Goal: Task Accomplishment & Management: Complete application form

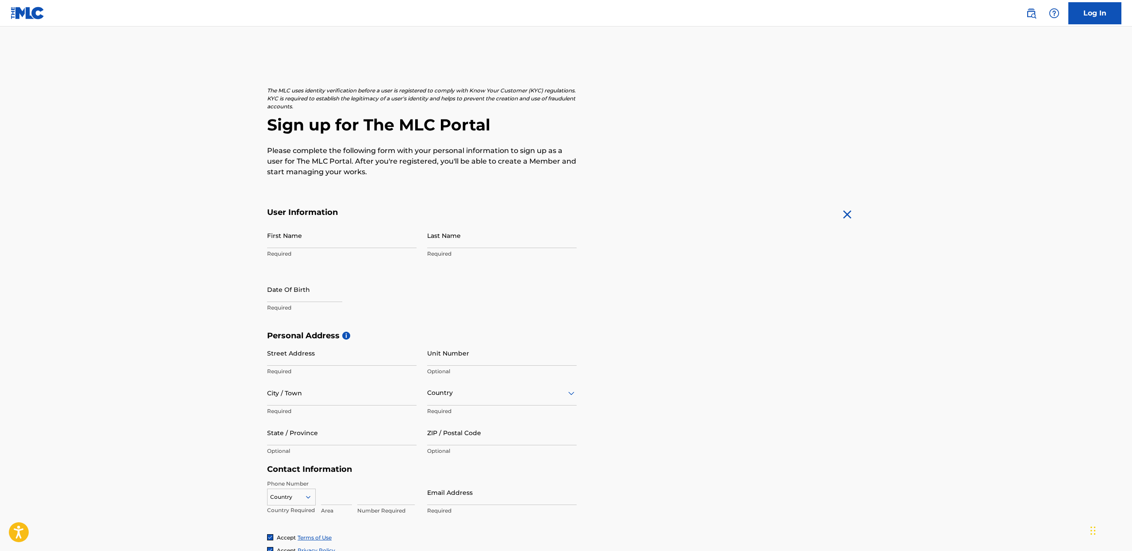
scroll to position [1, 0]
click at [365, 241] on input "First Name" at bounding box center [342, 234] width 150 height 25
type input "[PERSON_NAME]"
select select "8"
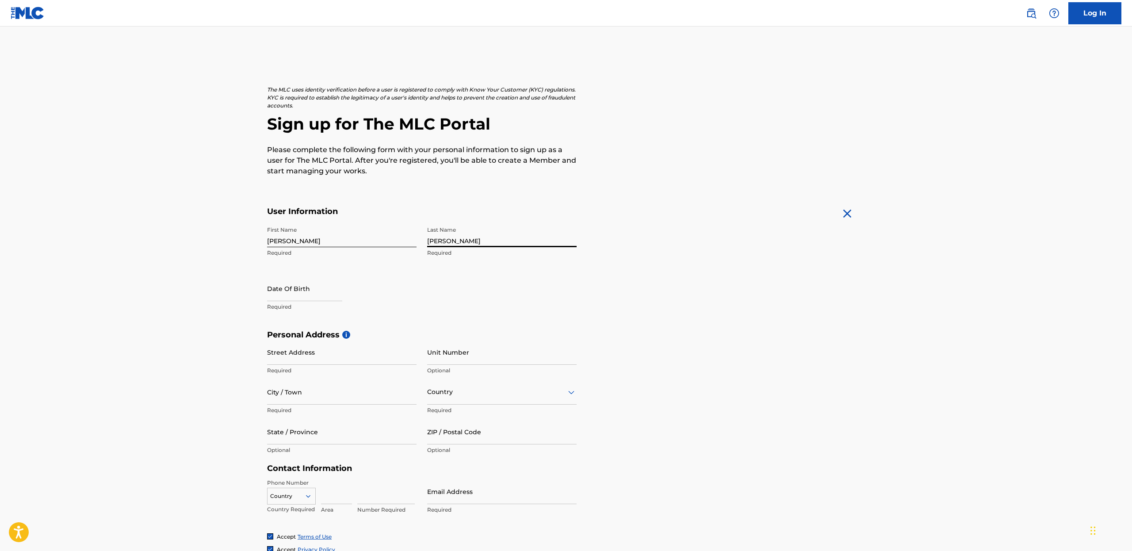
select select "2025"
select select "11"
click option "December" at bounding box center [0, 0] width 0 height 0
click at [344, 312] on select "1899 1900 1901 1902 1903 1904 1905 1906 1907 1908 1909 1910 1911 1912 1913 1914…" at bounding box center [358, 317] width 28 height 10
select select "1986"
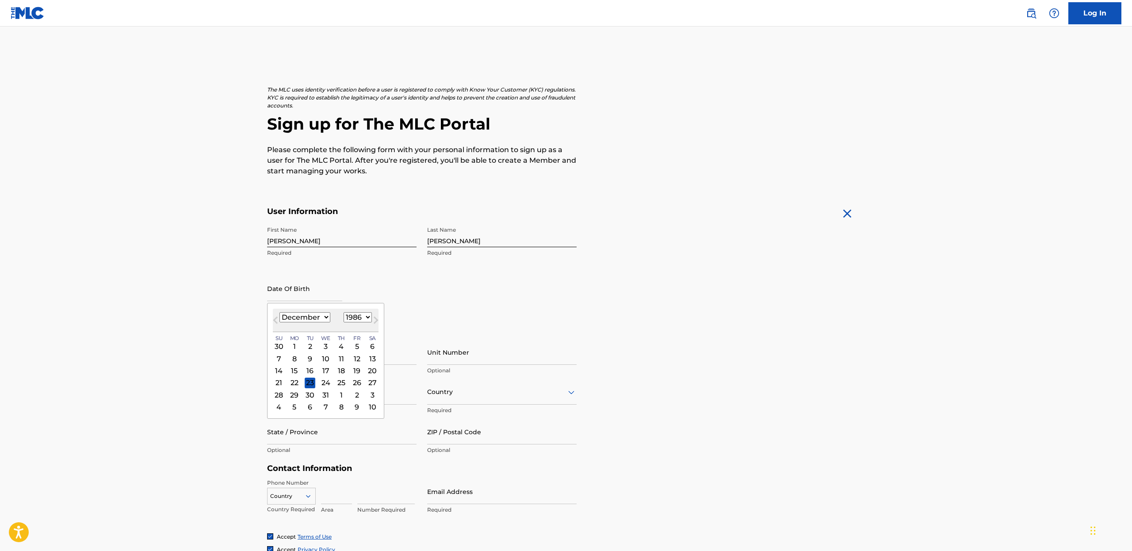
click option "1986" at bounding box center [0, 0] width 0 height 0
click at [280, 359] on div "7" at bounding box center [279, 358] width 11 height 11
click at [357, 354] on input "Street Address" at bounding box center [342, 352] width 150 height 25
type input "[STREET_ADDRESS]"
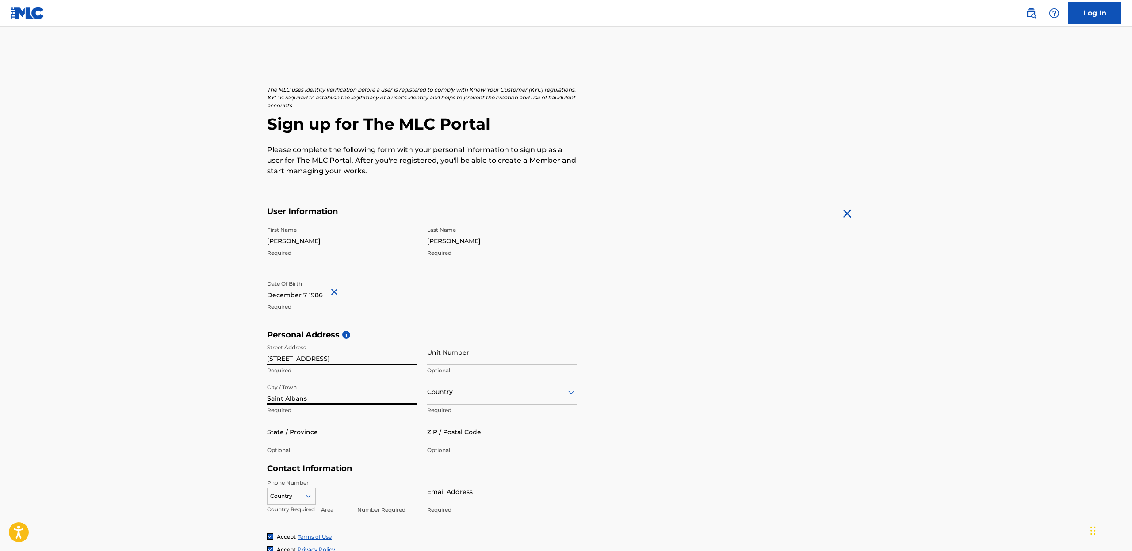
type input "Saint Albans"
click at [574, 394] on icon at bounding box center [571, 392] width 11 height 11
click at [461, 415] on div "[GEOGRAPHIC_DATA]" at bounding box center [502, 415] width 149 height 20
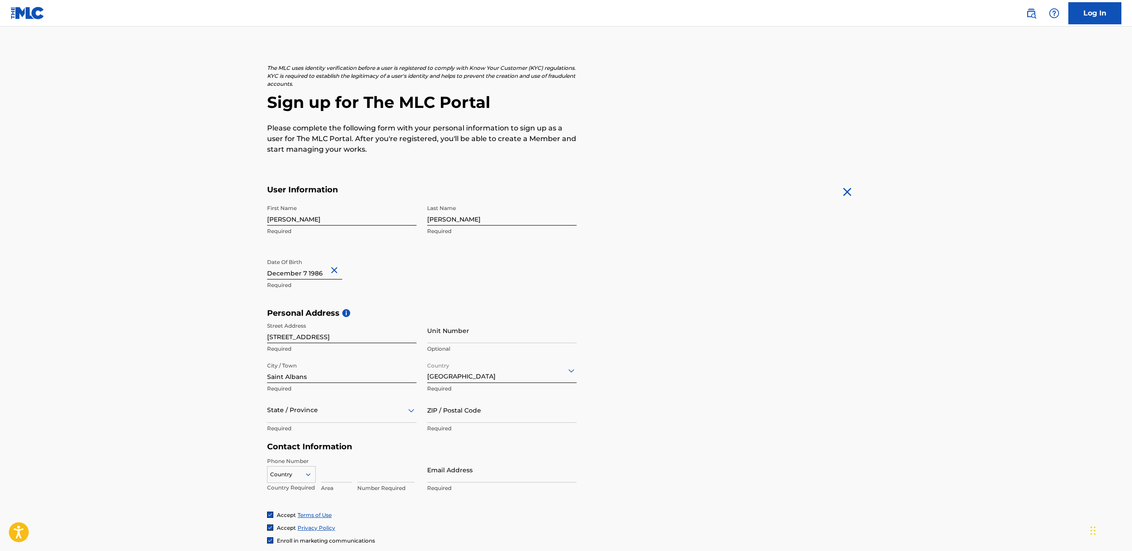
click at [305, 423] on div "State / Province" at bounding box center [342, 410] width 150 height 25
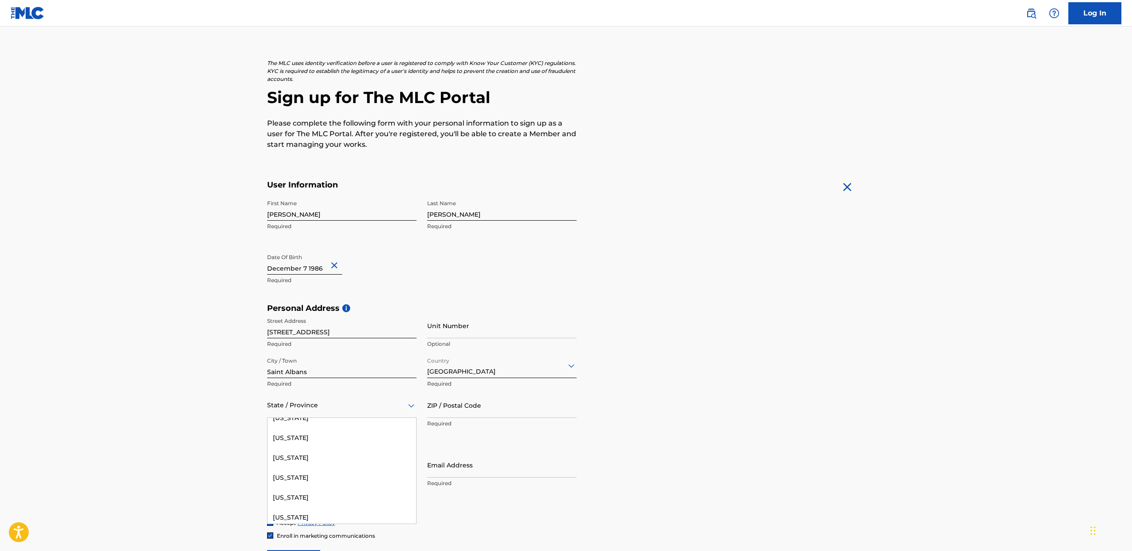
scroll to position [614, 0]
click at [299, 488] on div "[US_STATE]" at bounding box center [342, 491] width 149 height 20
click at [479, 407] on input "ZIP / Postal Code" at bounding box center [502, 405] width 150 height 25
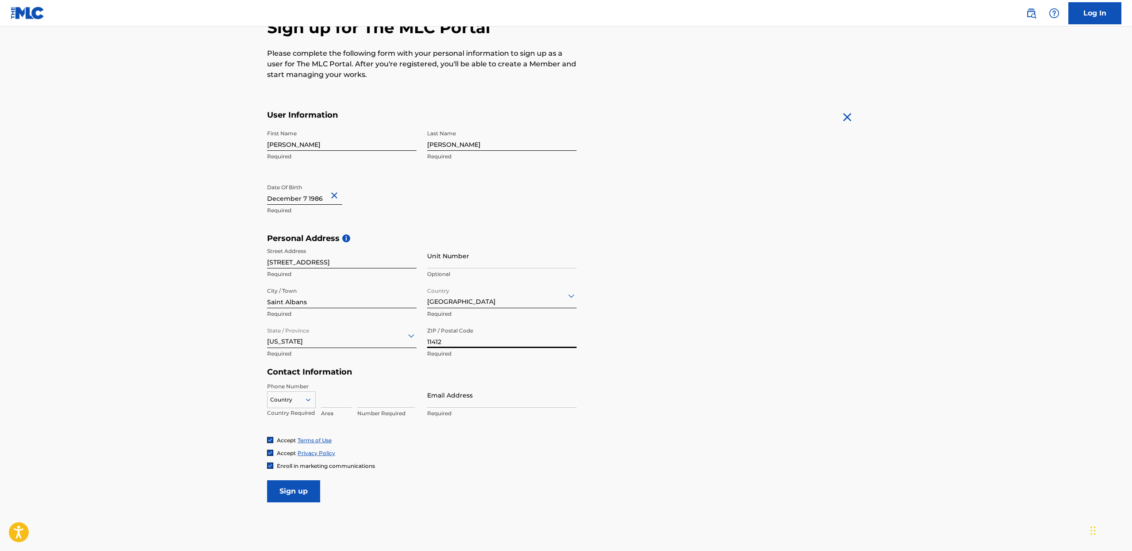
scroll to position [141, 0]
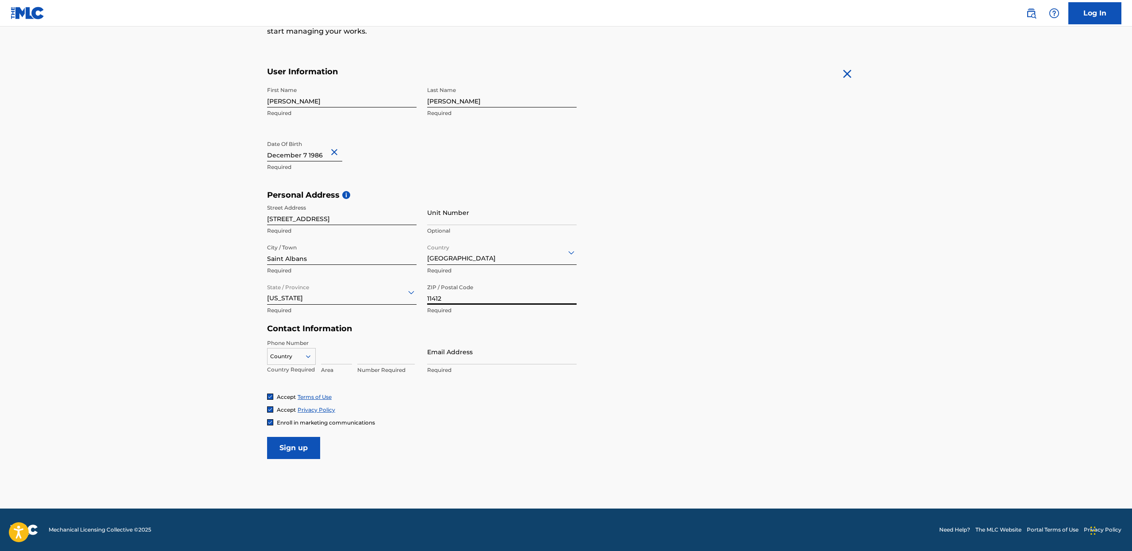
type input "11412"
click at [310, 355] on icon at bounding box center [308, 356] width 4 height 3
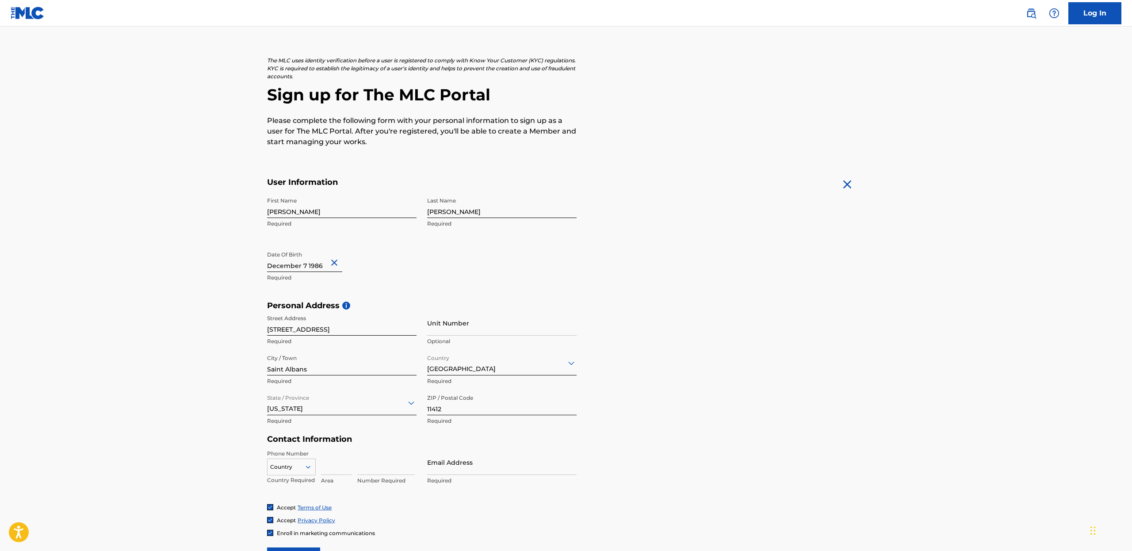
scroll to position [0, 0]
